Goal: Task Accomplishment & Management: Complete application form

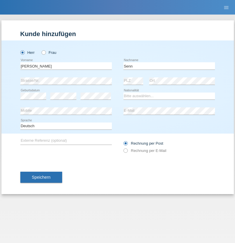
type input "Senn"
select select "CH"
select select "en"
radio input "true"
click at [66, 66] on input "text" at bounding box center [66, 65] width 92 height 7
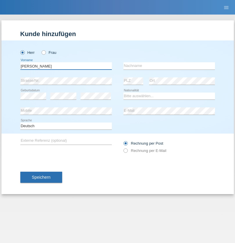
type input "[PERSON_NAME]"
click at [169, 66] on input "text" at bounding box center [170, 65] width 92 height 7
type input "Nemani"
select select "AF"
select select "C"
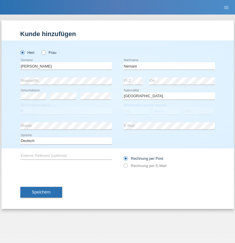
select select "02"
select select "01"
select select "2021"
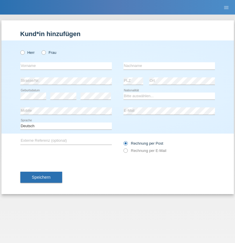
radio input "true"
click at [66, 66] on input "text" at bounding box center [66, 65] width 92 height 7
type input "Camille"
click at [169, 66] on input "text" at bounding box center [170, 65] width 92 height 7
type input "Jacquet"
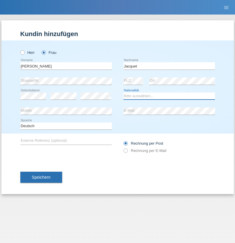
select select "CH"
radio input "true"
select select "DE"
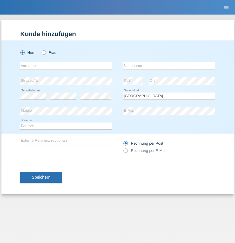
select select "C"
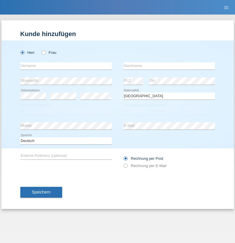
select select "07"
select select "11"
select select "1972"
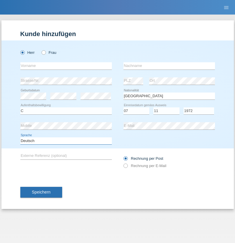
select select "en"
